Goal: Complete application form

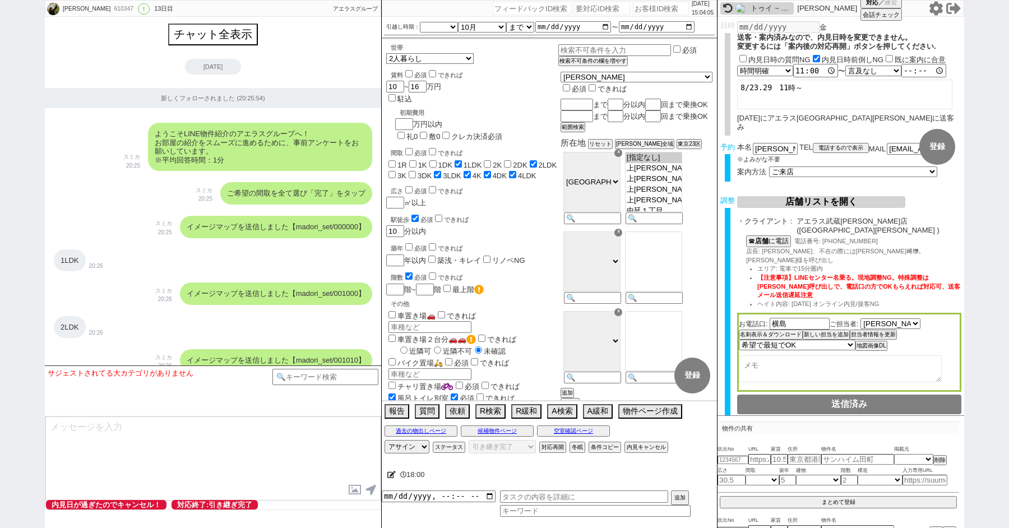
select select "[DATE]"
select select "10"
select select "37"
select select "1"
select select "9"
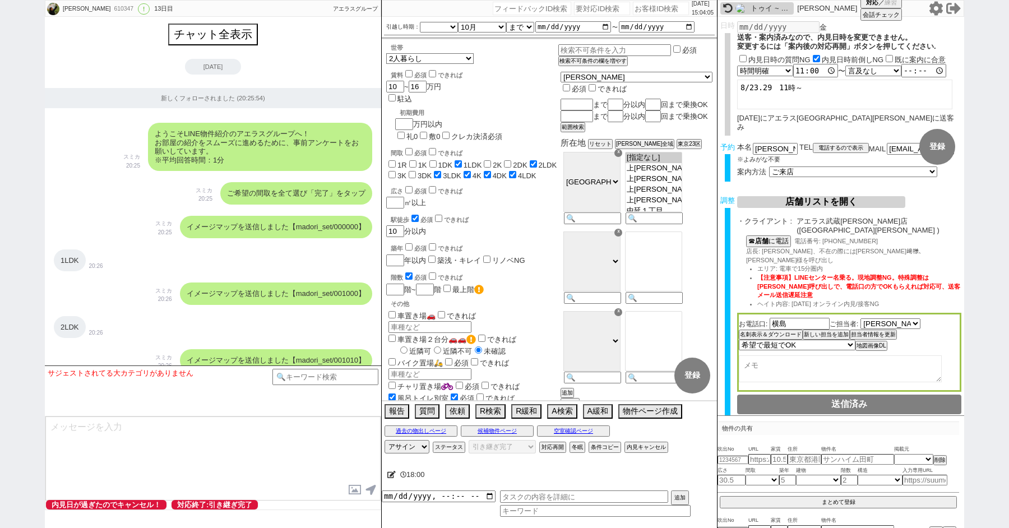
select select "56"
select select "100"
select select "1"
select select "2"
select select "2799"
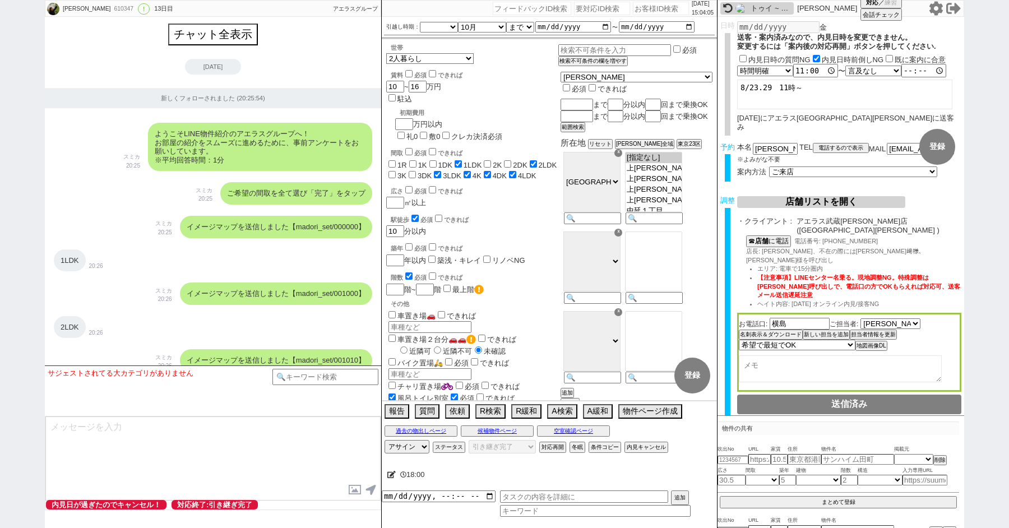
select select "5"
select select
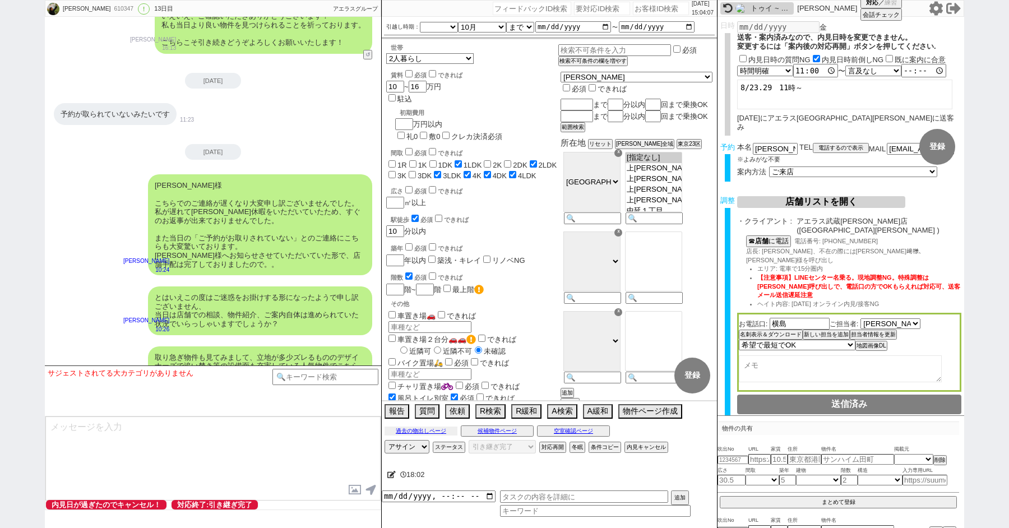
click at [416, 429] on button "過去の物出しページ" at bounding box center [421, 431] width 73 height 9
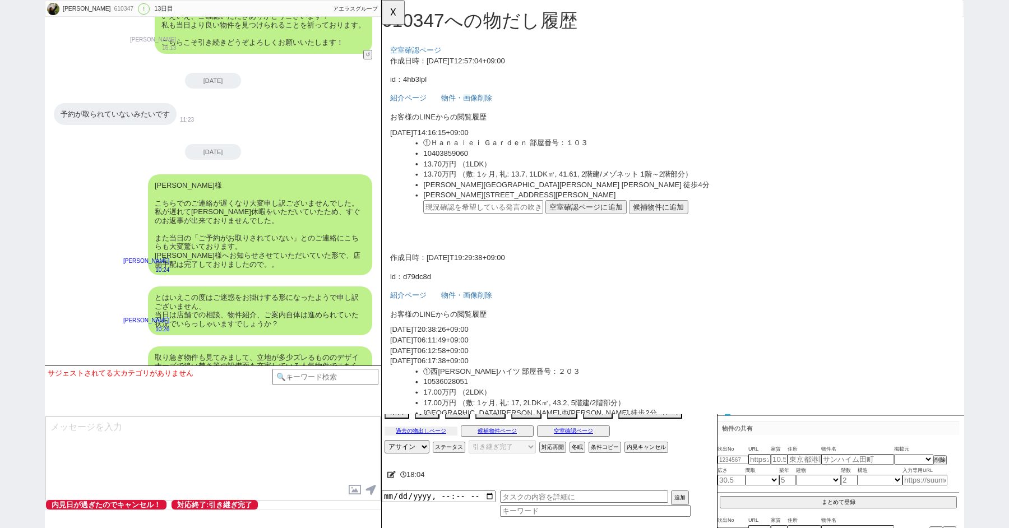
scroll to position [0, 0]
click at [391, 21] on button "☓" at bounding box center [392, 11] width 21 height 22
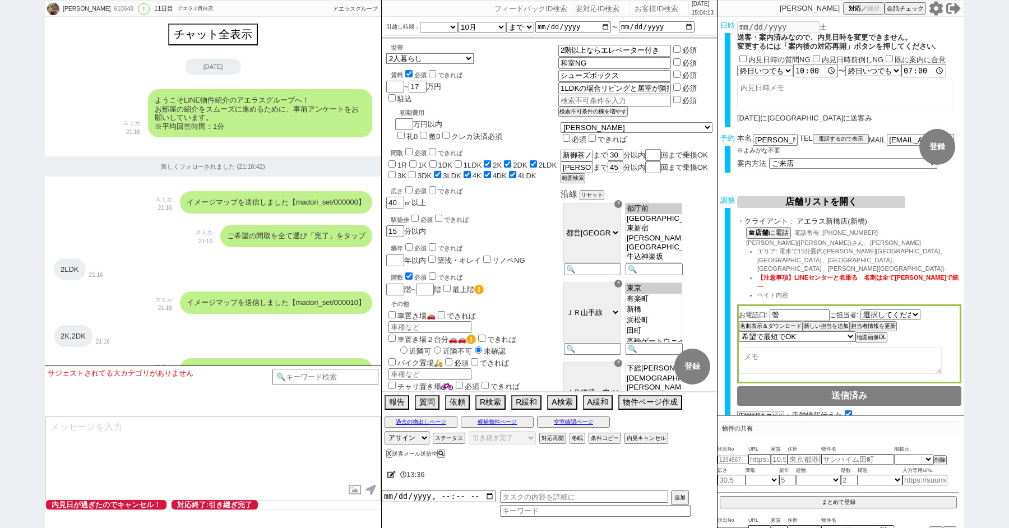
select select "[DATE]"
select select "10"
select select "37"
select select "1"
select select "75"
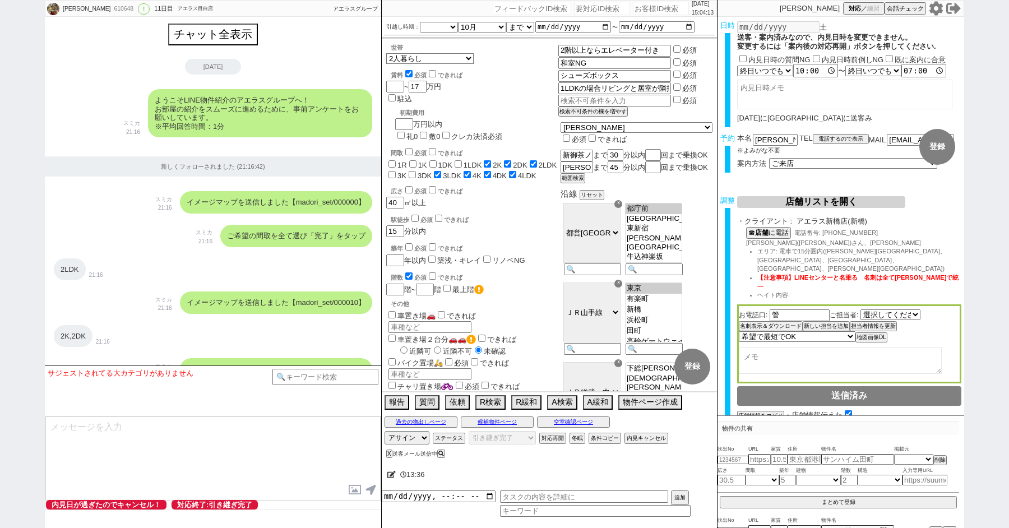
select select "14"
select select "818"
select select "62"
select select "60"
select select "23"
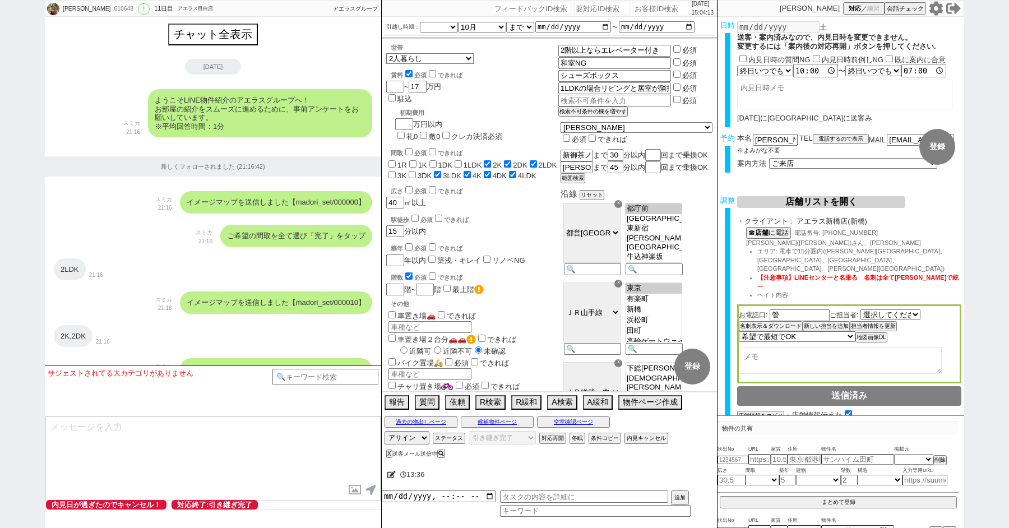
select select "730"
select select "64"
select select "70"
select select "1681"
select select "71"
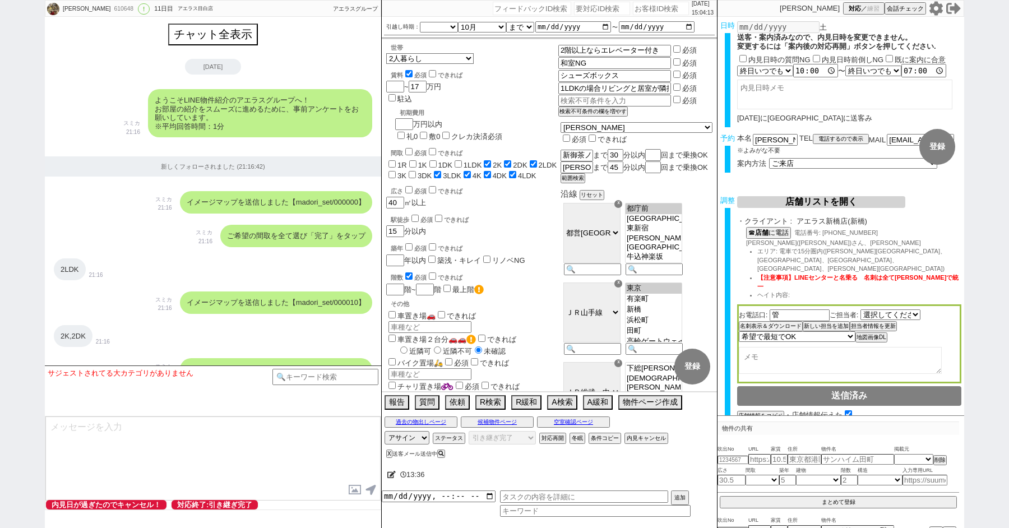
select select "59"
select select "63"
select select "65"
select select "1583"
select select "67"
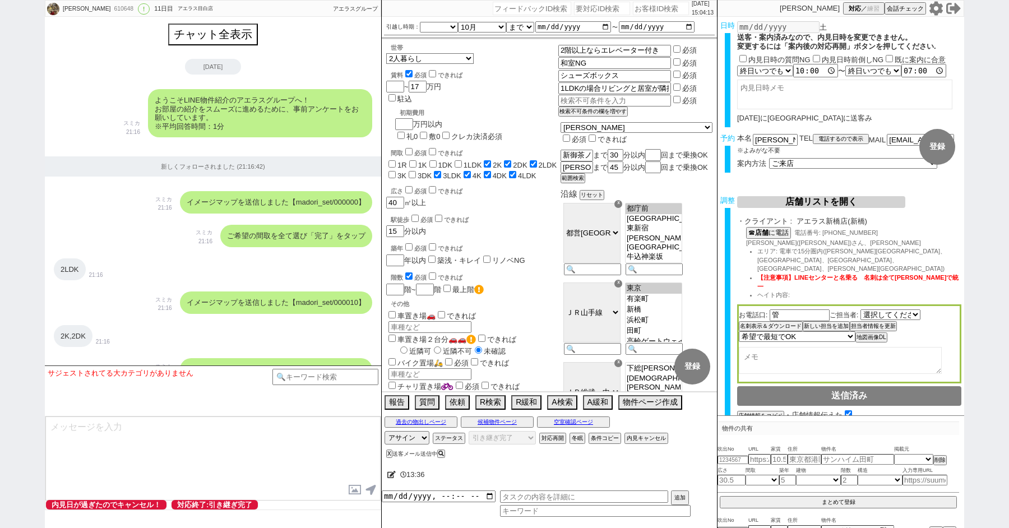
select select "69"
select select "66"
select select "72"
select select "48"
select select "68"
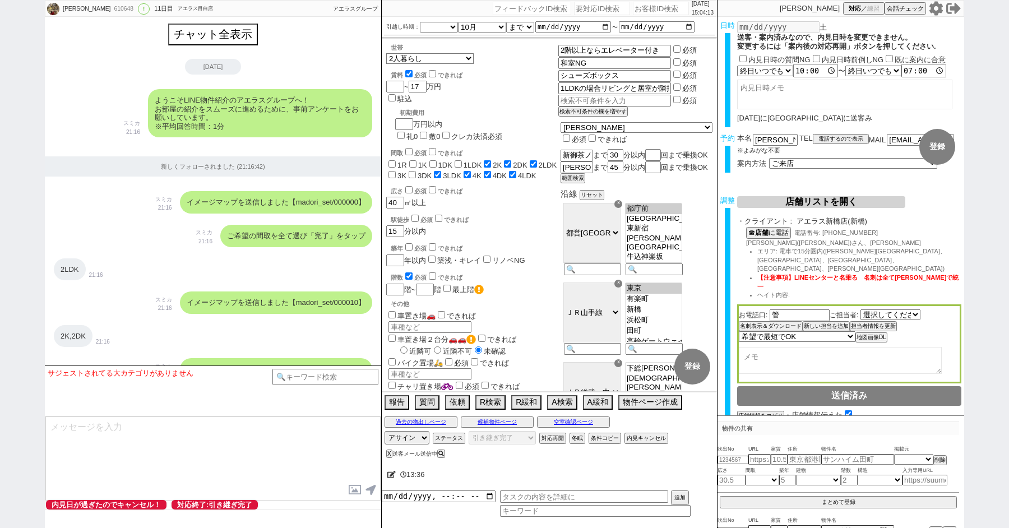
select select "1643"
select select "7"
select select "25"
select select "785"
select select "76"
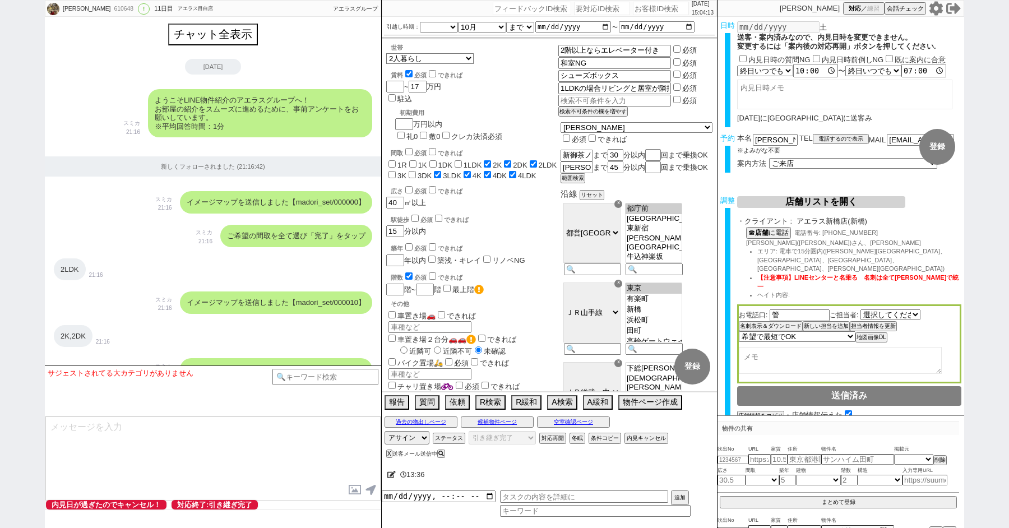
select select "33"
select select "12"
select select "29"
select select "27"
select select "11"
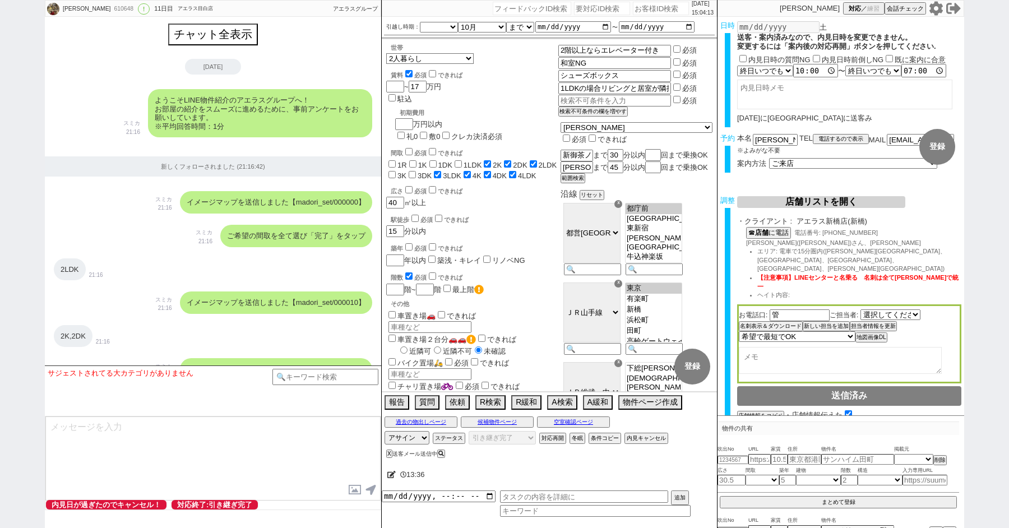
select select "44"
select select "56"
select select "35"
select select "38"
select select "61"
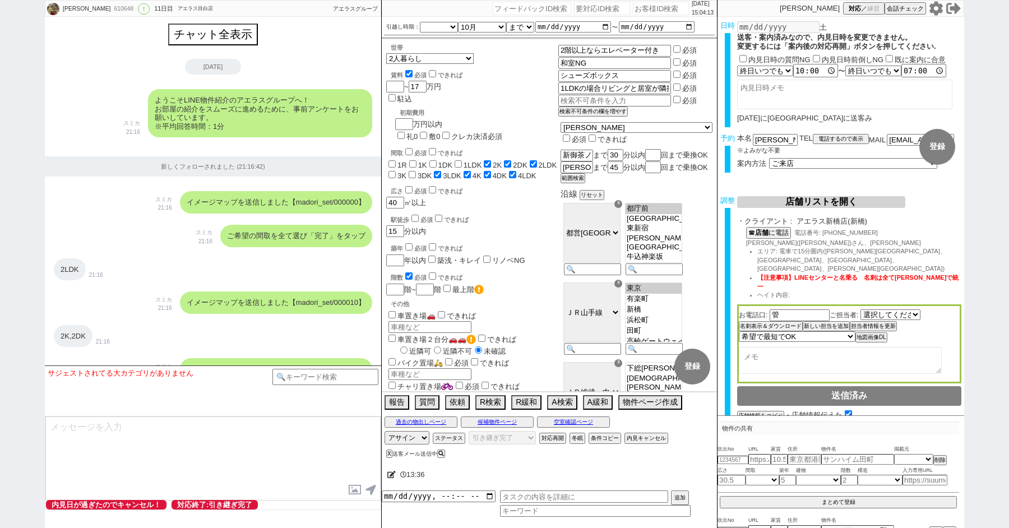
select select "100"
select select "6"
select select "2"
select select "1952"
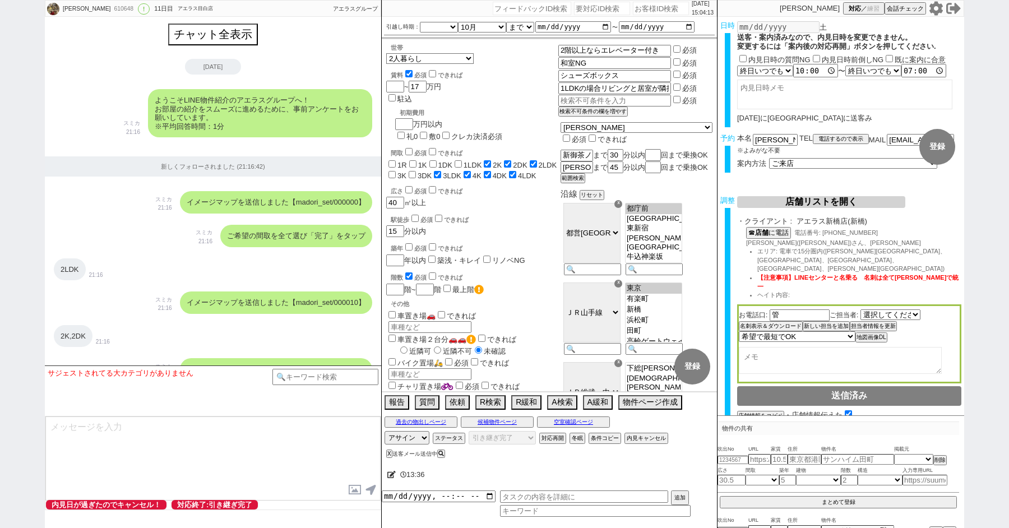
select select "5"
select select
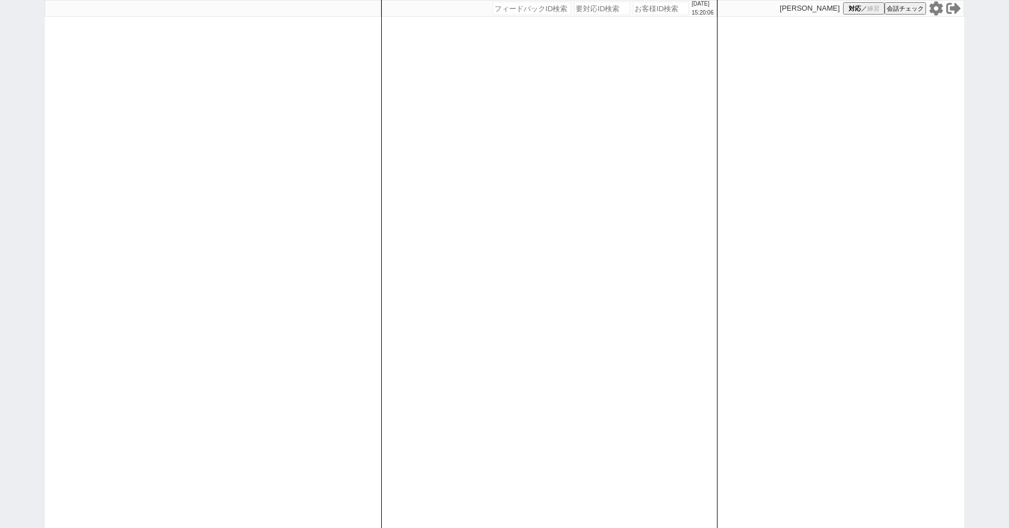
click at [937, 6] on icon at bounding box center [936, 8] width 15 height 15
click at [936, 13] on icon at bounding box center [936, 8] width 13 height 14
click at [0, 0] on div "2025/08/29 15:32:24 候補物件を追加してしてください 紹介した物件一覧 他社物件を追加する 空室確認ページに追加・削除 紹介した物件一覧 他…" at bounding box center [504, 264] width 1009 height 528
